Goal: Transaction & Acquisition: Purchase product/service

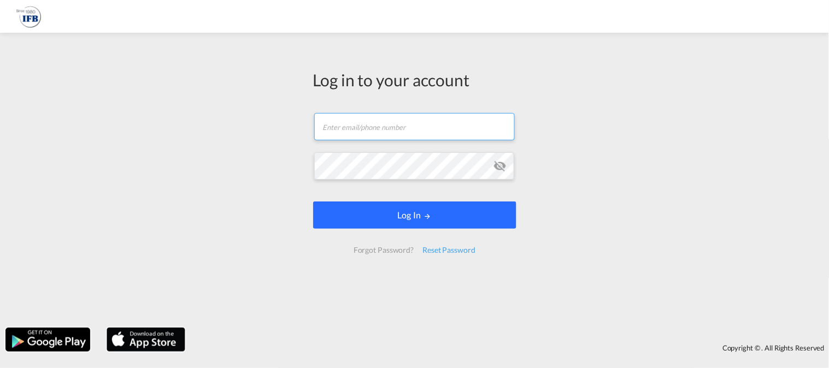
type input "[EMAIL_ADDRESS][DOMAIN_NAME]"
click at [373, 217] on button "Log In" at bounding box center [414, 215] width 203 height 27
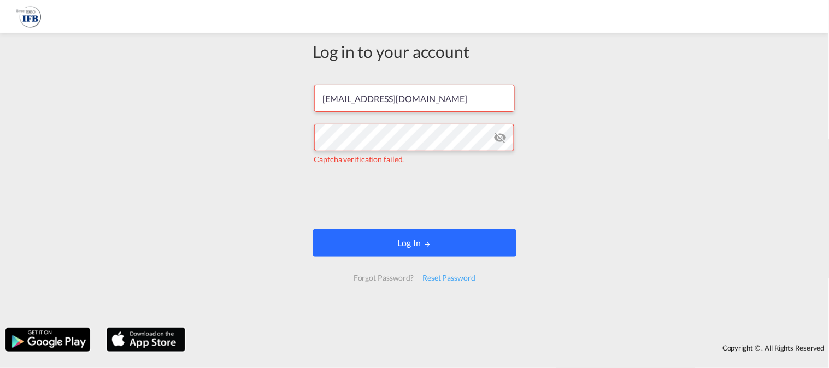
click at [425, 243] on md-icon "LOGIN" at bounding box center [427, 244] width 8 height 8
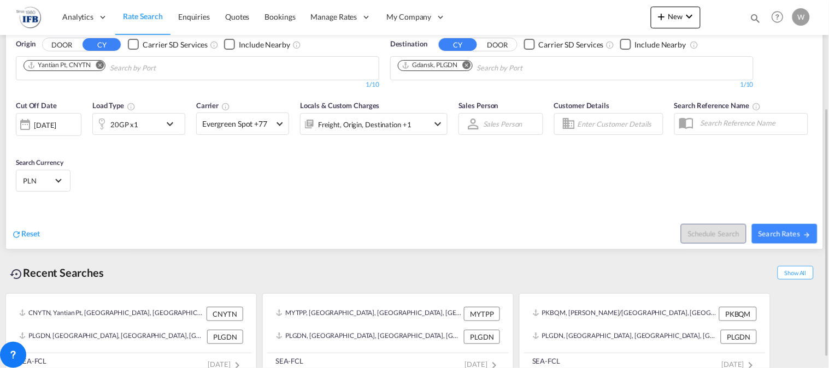
scroll to position [173, 0]
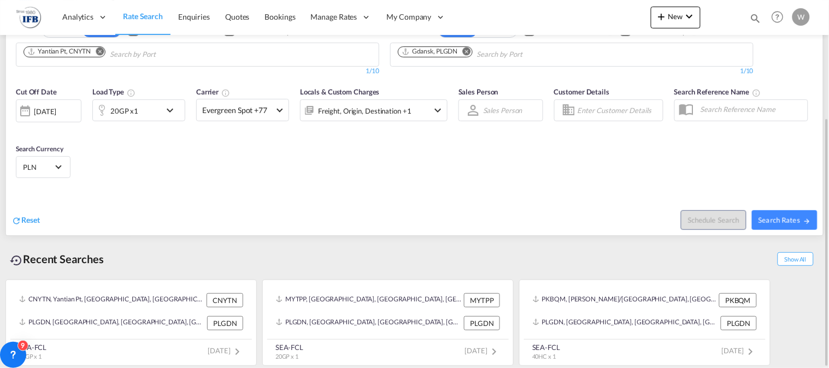
click at [522, 232] on div "Schedule Search Search Rates" at bounding box center [620, 214] width 406 height 42
click at [97, 49] on button "Remove" at bounding box center [97, 52] width 16 height 11
click at [94, 52] on input "Chips input." at bounding box center [75, 54] width 104 height 17
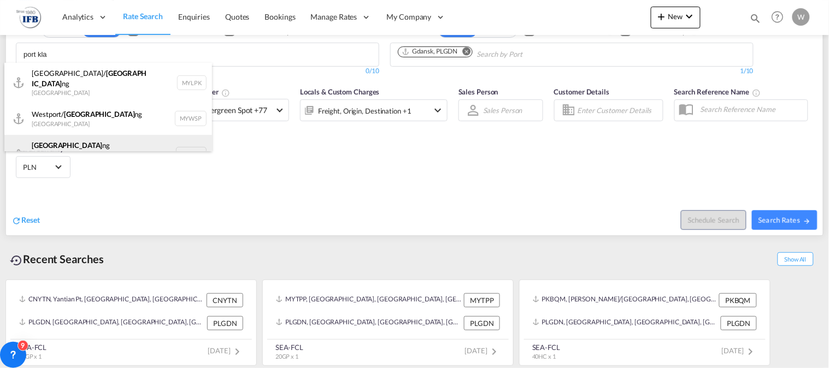
type input "port kla"
click at [80, 146] on div "Port Kla ng ([GEOGRAPHIC_DATA]) [GEOGRAPHIC_DATA] MYPKG" at bounding box center [108, 154] width 208 height 39
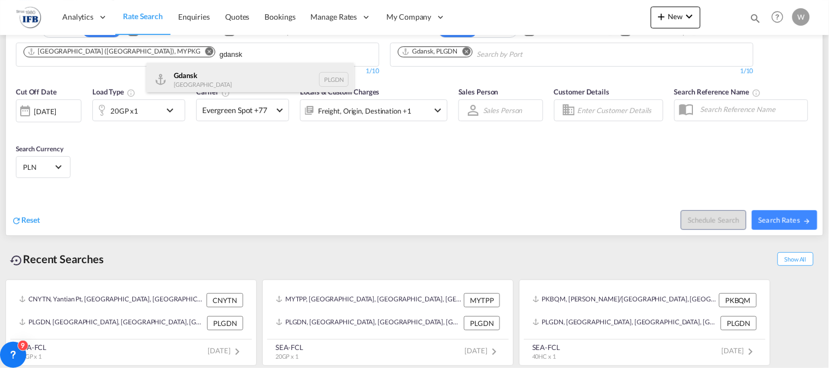
type input "gdansk"
click at [201, 75] on div "Gdansk [GEOGRAPHIC_DATA] PLGDN" at bounding box center [250, 79] width 208 height 33
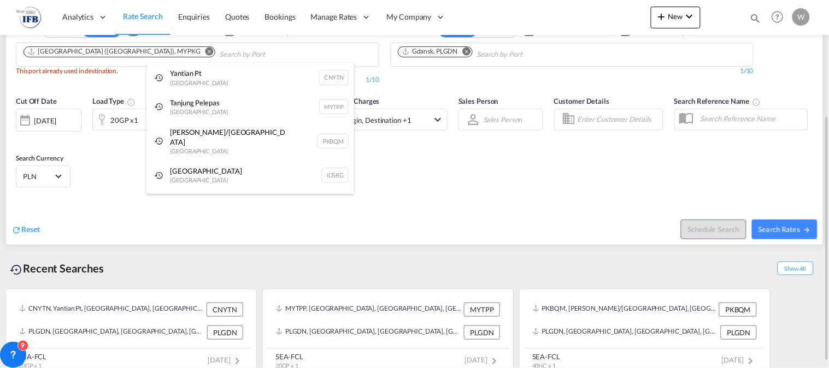
click at [170, 119] on div "Tanjung Pelepas [GEOGRAPHIC_DATA] MYTPP" at bounding box center [250, 107] width 208 height 30
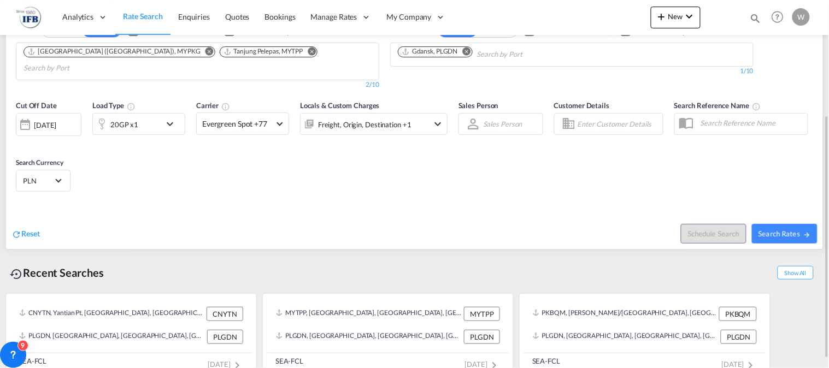
click at [308, 54] on md-icon "Remove" at bounding box center [312, 51] width 8 height 8
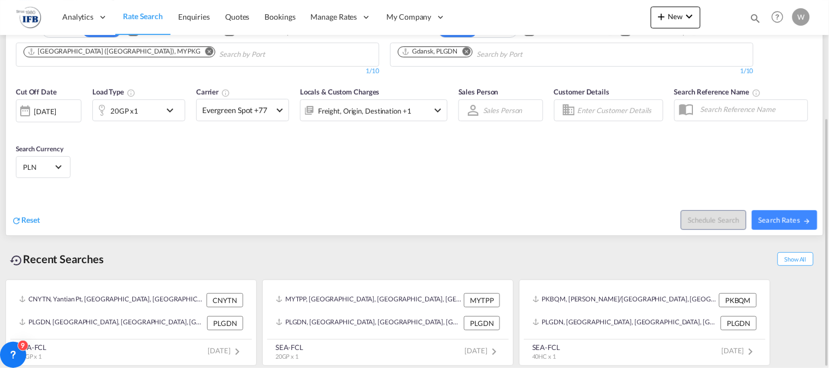
click at [161, 116] on div "20GP x1" at bounding box center [138, 110] width 93 height 22
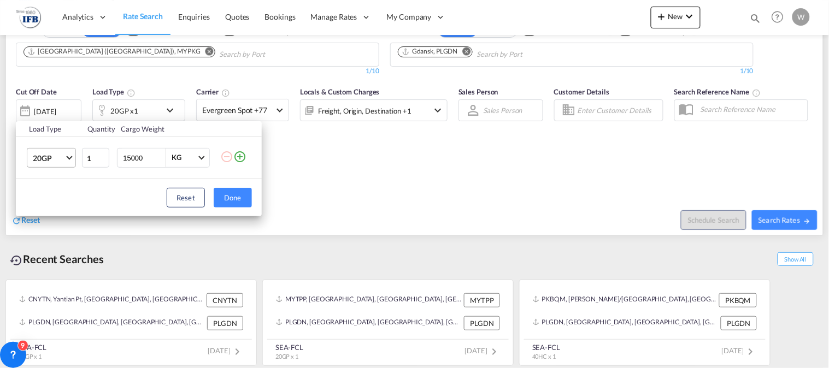
click at [71, 161] on md-select-value "20GP" at bounding box center [54, 158] width 44 height 19
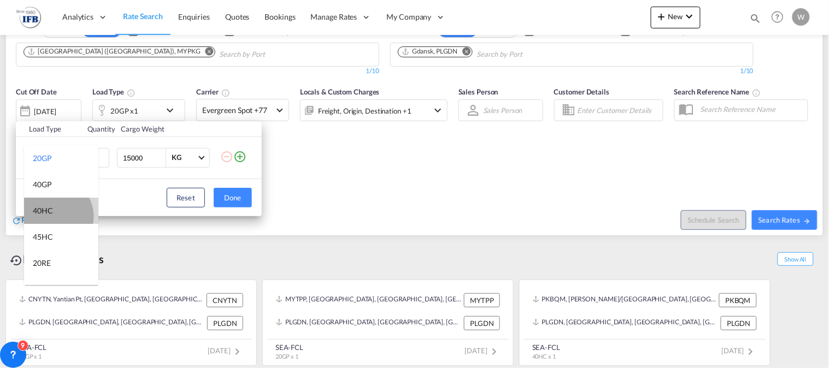
click at [54, 216] on md-option "40HC" at bounding box center [61, 211] width 74 height 26
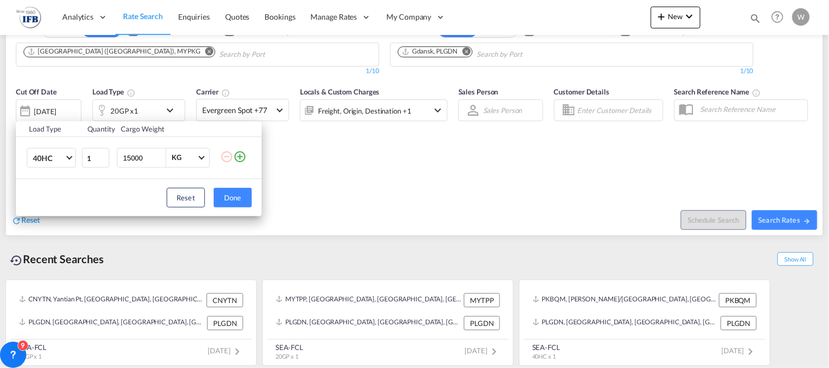
drag, startPoint x: 131, startPoint y: 157, endPoint x: 119, endPoint y: 157, distance: 12.0
click at [119, 157] on div "15000 KG KG" at bounding box center [163, 158] width 93 height 20
type input "22000"
click at [242, 195] on button "Done" at bounding box center [233, 198] width 38 height 20
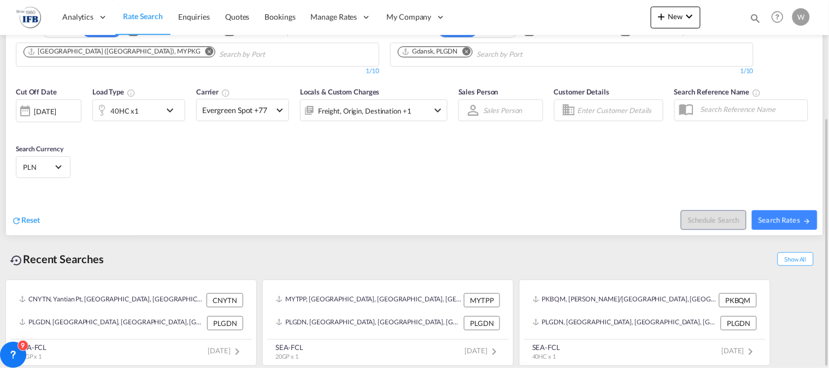
click at [45, 111] on div "[DATE]" at bounding box center [45, 112] width 22 height 10
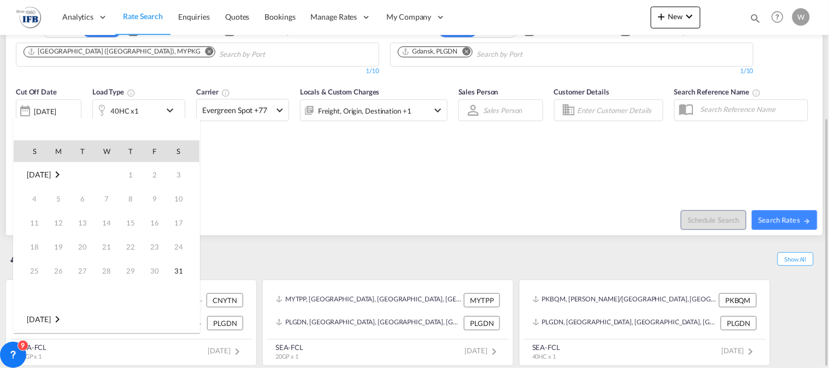
scroll to position [434, 0]
click at [40, 222] on span "10" at bounding box center [34, 223] width 22 height 22
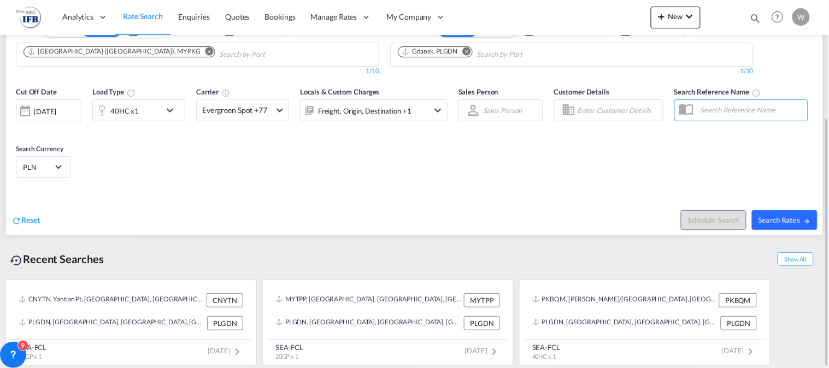
click at [798, 216] on span "Search Rates" at bounding box center [784, 220] width 52 height 9
type input "MYPKG to PLGDN / [DATE]"
